Goal: Information Seeking & Learning: Learn about a topic

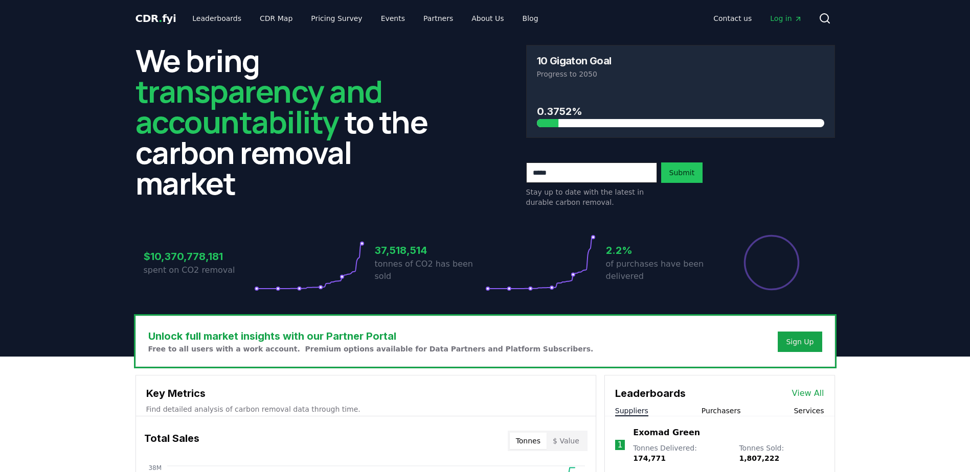
click at [922, 162] on header "We bring transparency and accountability to the carbon removal market 10 Gigato…" at bounding box center [485, 197] width 970 height 320
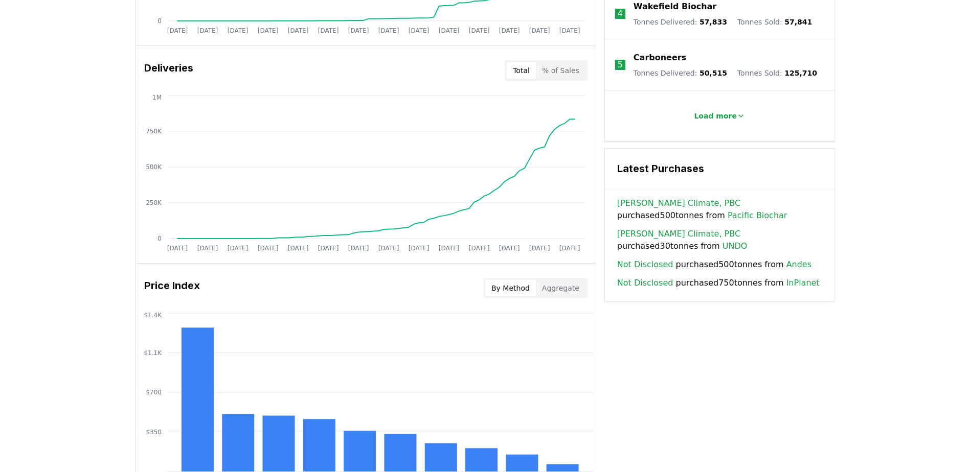
scroll to position [501, 0]
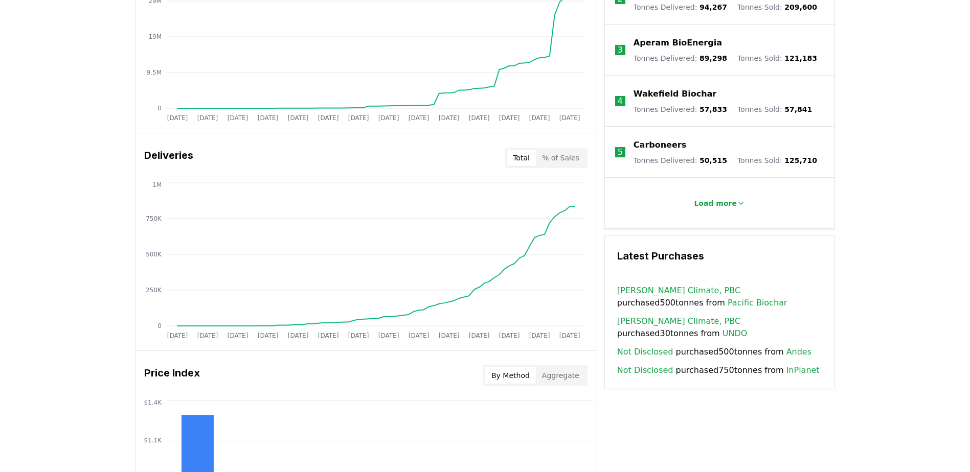
click at [728, 297] on link "Pacific Biochar" at bounding box center [757, 303] width 59 height 12
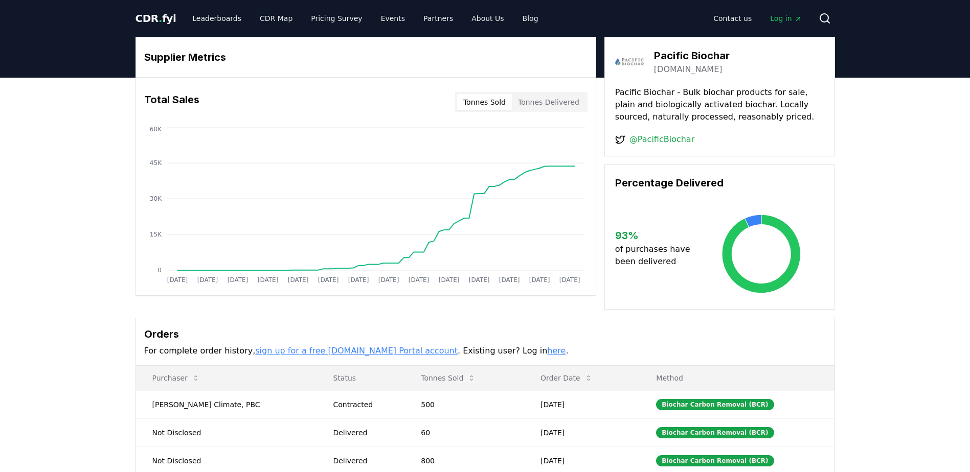
click at [672, 69] on link "[DOMAIN_NAME]" at bounding box center [688, 69] width 69 height 12
